Goal: Information Seeking & Learning: Learn about a topic

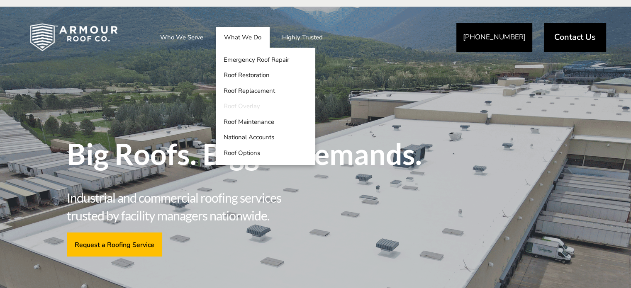
click at [249, 107] on link "Roof Overlay" at bounding box center [266, 107] width 100 height 16
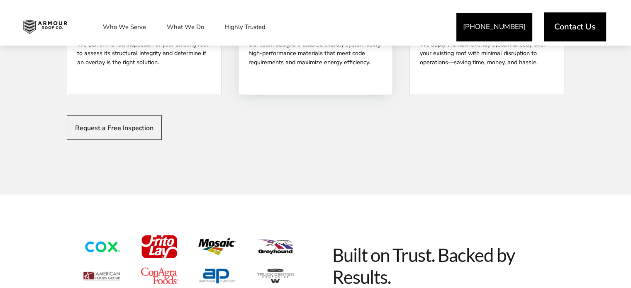
scroll to position [1119, 0]
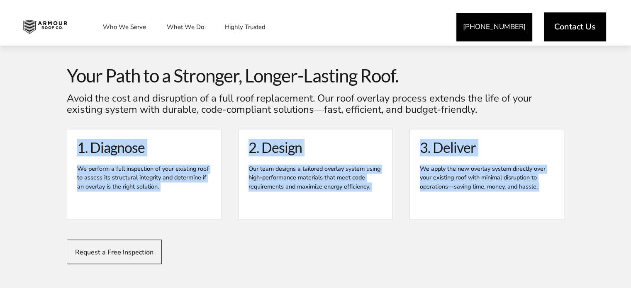
drag, startPoint x: 572, startPoint y: 258, endPoint x: 8, endPoint y: 158, distance: 572.6
click at [8, 158] on div "Your Path to a Stronger, Longer-Lasting Roof. Avoid the cost and disruption of …" at bounding box center [315, 165] width 631 height 307
click at [380, 217] on div "2. Design Our team designs a tailored overlay system using high-performance mat…" at bounding box center [315, 174] width 154 height 90
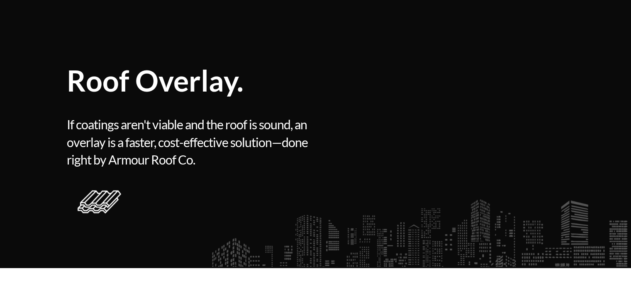
scroll to position [0, 0]
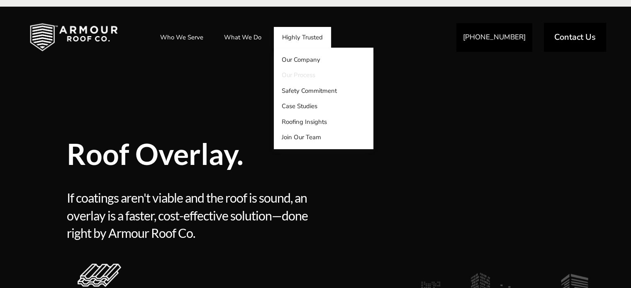
click at [303, 74] on link "Our Process" at bounding box center [324, 76] width 100 height 16
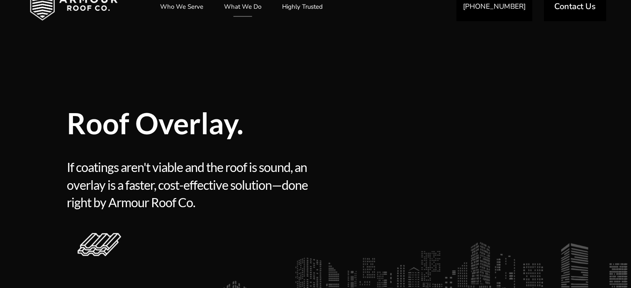
scroll to position [166, 0]
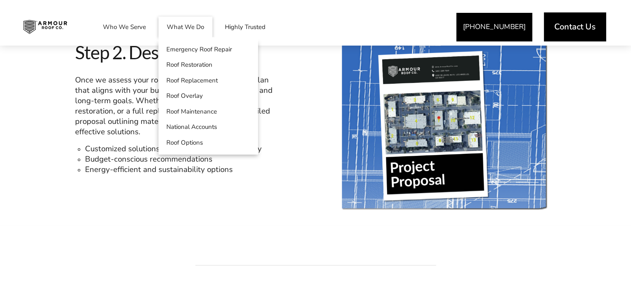
scroll to position [746, 0]
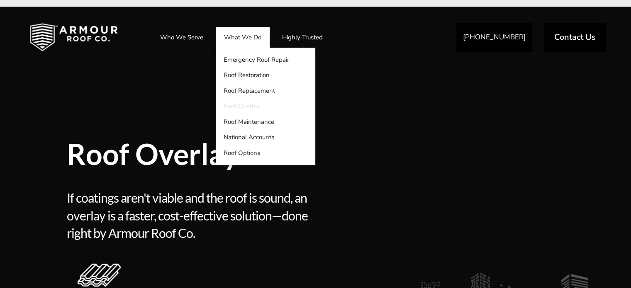
click at [251, 106] on link "Roof Overlay" at bounding box center [266, 107] width 100 height 16
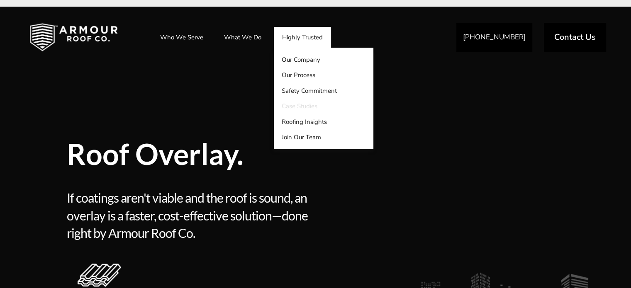
click at [303, 104] on link "Case Studies" at bounding box center [324, 107] width 100 height 16
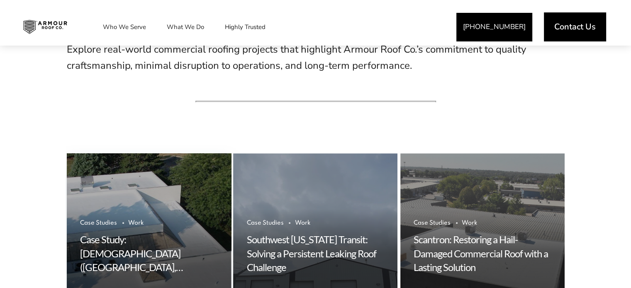
scroll to position [456, 0]
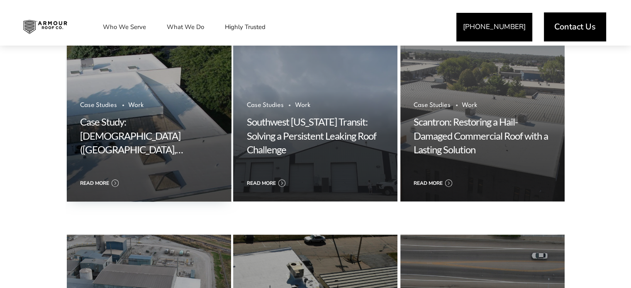
click at [132, 136] on link "Case Study: [DEMOGRAPHIC_DATA] ([GEOGRAPHIC_DATA], [GEOGRAPHIC_DATA])" at bounding box center [131, 143] width 103 height 54
click at [101, 178] on span "Read more" at bounding box center [94, 183] width 29 height 10
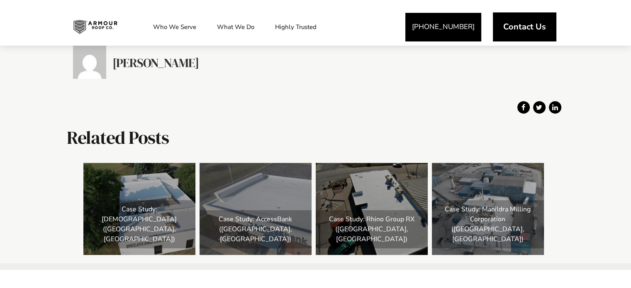
scroll to position [663, 0]
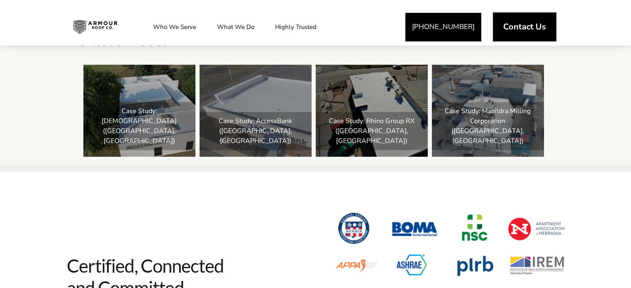
click at [243, 84] on link "Case Study: AccessBank ([GEOGRAPHIC_DATA], [GEOGRAPHIC_DATA])" at bounding box center [255, 111] width 112 height 92
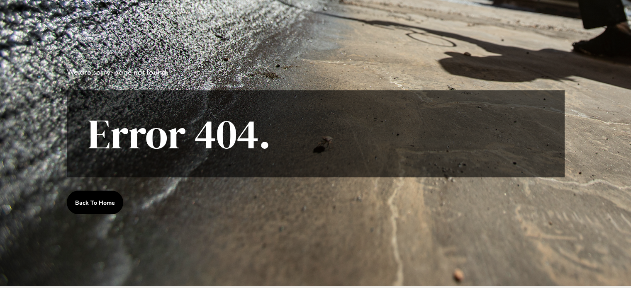
scroll to position [3, 0]
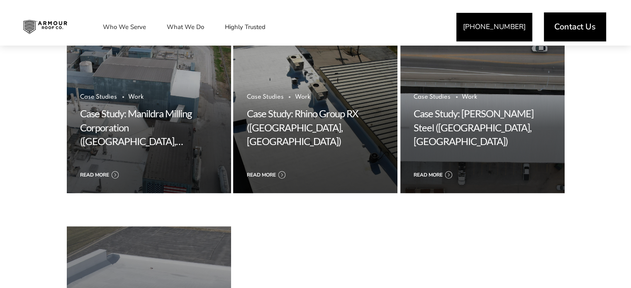
scroll to position [829, 0]
